Goal: Book appointment/travel/reservation

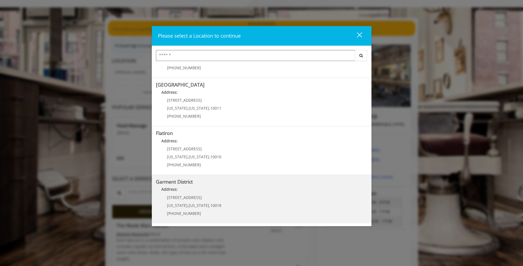
scroll to position [36, 0]
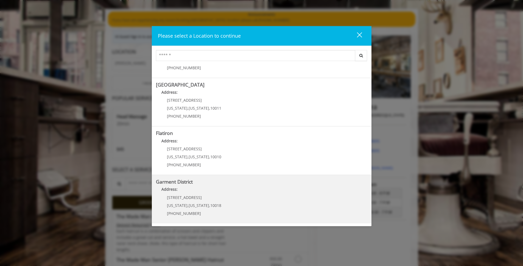
click at [210, 206] on span "10018" at bounding box center [215, 205] width 11 height 5
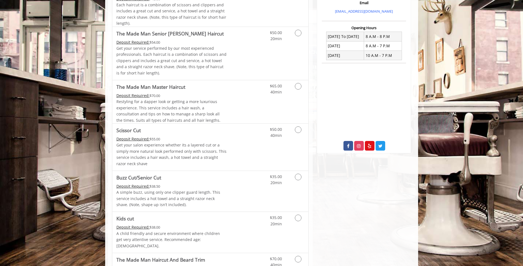
scroll to position [19, 0]
